Goal: Entertainment & Leisure: Consume media (video, audio)

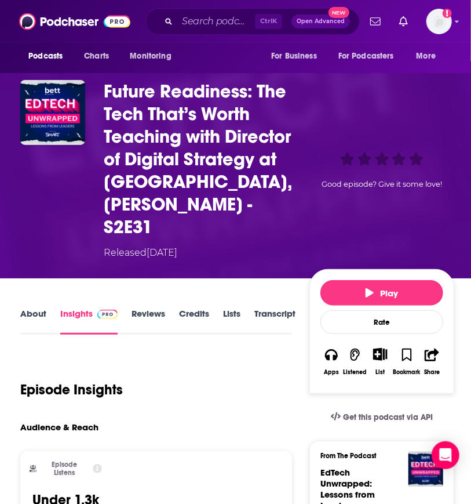
scroll to position [58, 0]
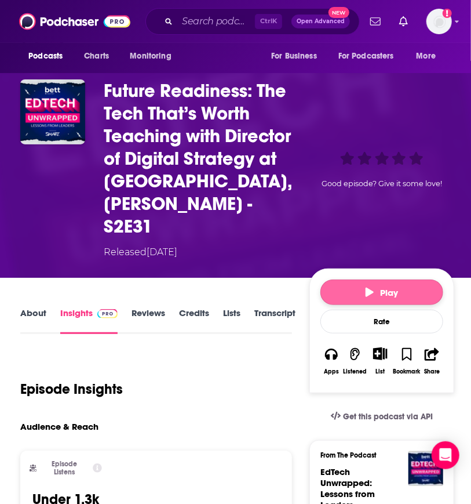
click at [394, 287] on span "Play" at bounding box center [382, 292] width 33 height 11
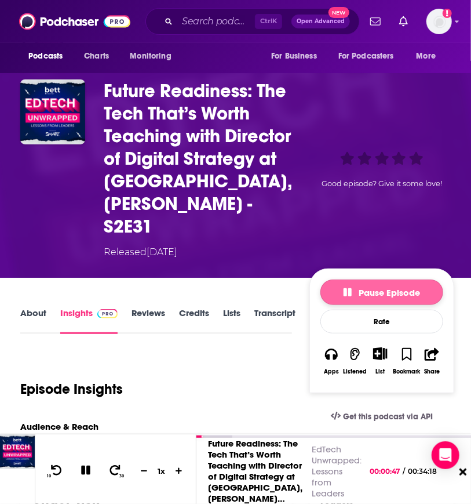
click at [344, 288] on icon "button" at bounding box center [348, 292] width 8 height 8
click at [349, 279] on button "Play" at bounding box center [382, 292] width 123 height 26
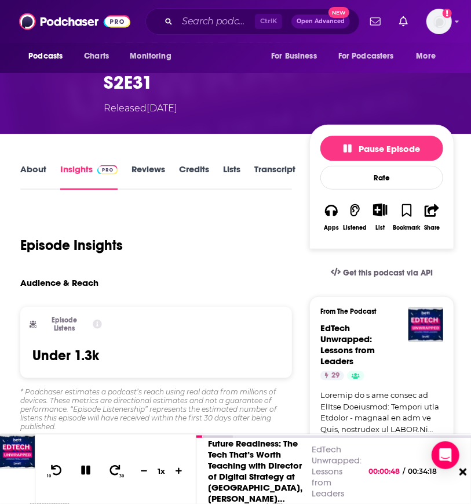
scroll to position [232, 0]
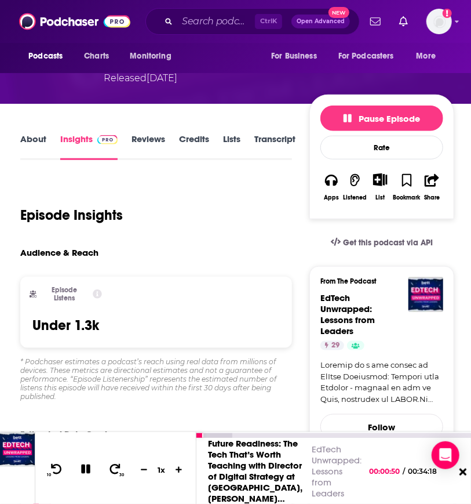
click at [132, 442] on div "10 30 1 x" at bounding box center [116, 468] width 162 height 72
click at [54, 464] on icon at bounding box center [56, 469] width 14 height 12
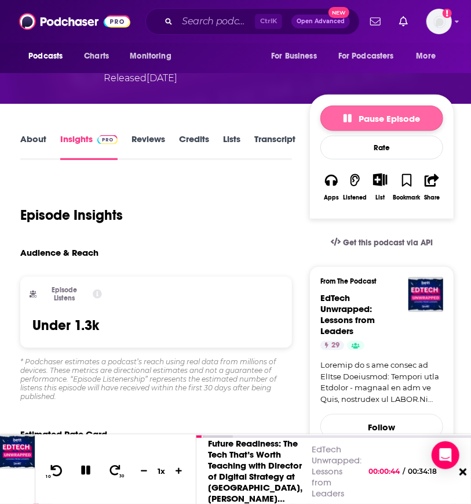
click at [345, 114] on icon "button" at bounding box center [348, 118] width 8 height 8
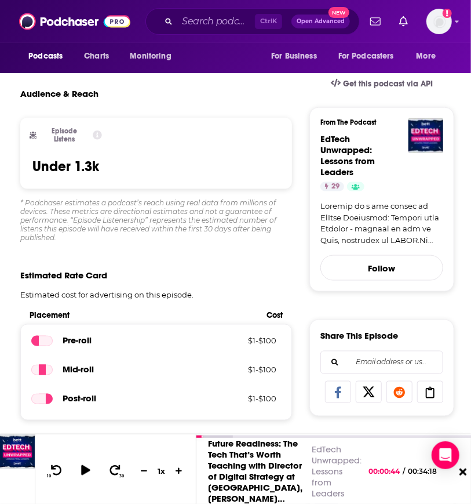
scroll to position [406, 0]
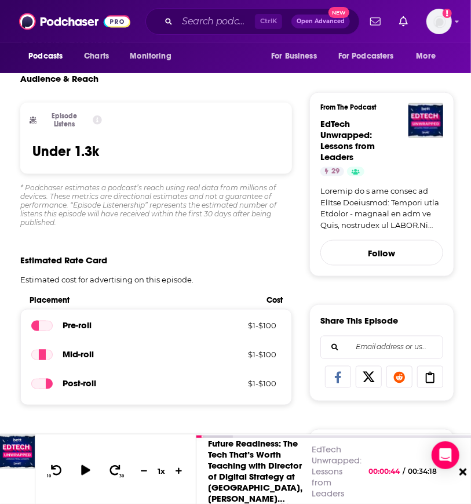
click at [347, 199] on link at bounding box center [382, 207] width 123 height 45
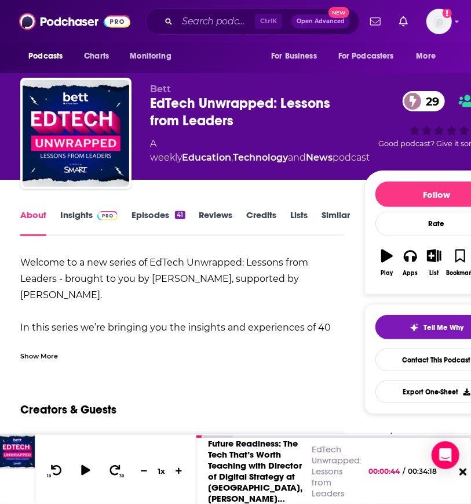
click at [250, 279] on b "Welcome to a new series of EdTech Unwrapped: Lessons from Leaders - brought to …" at bounding box center [164, 278] width 288 height 43
drag, startPoint x: 150, startPoint y: 276, endPoint x: 270, endPoint y: 277, distance: 120.6
click at [270, 277] on b "Welcome to a new series of EdTech Unwrapped: Lessons from Leaders - brought to …" at bounding box center [164, 278] width 288 height 43
copy b "Bett, supported by SMART"
